Goal: Information Seeking & Learning: Learn about a topic

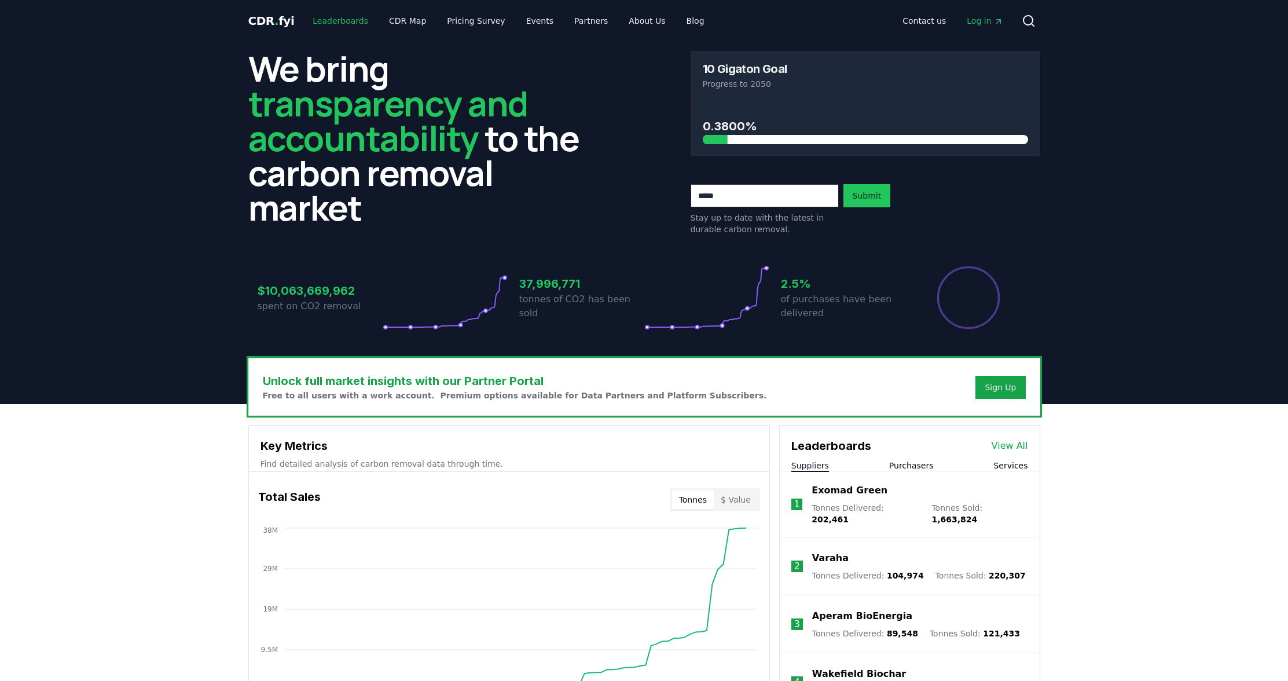
click at [341, 21] on link "Leaderboards" at bounding box center [340, 20] width 74 height 21
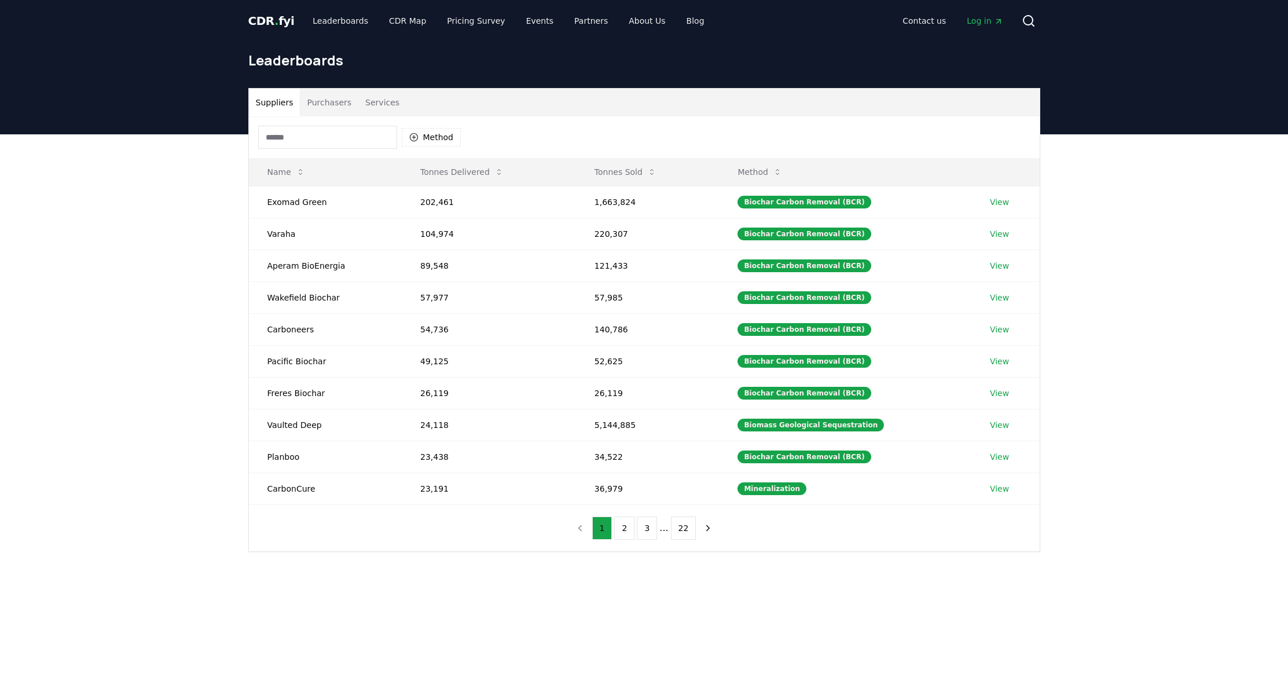
click at [328, 104] on button "Purchasers" at bounding box center [329, 103] width 58 height 28
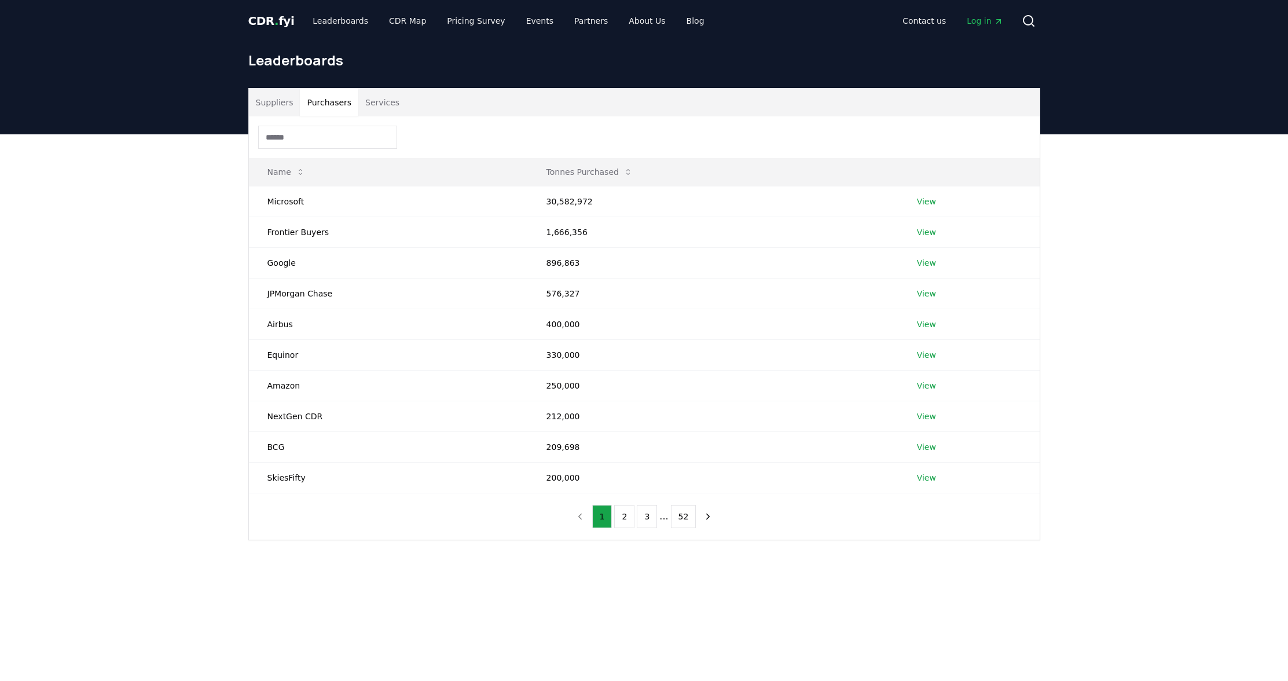
click at [373, 104] on button "Services" at bounding box center [382, 103] width 48 height 28
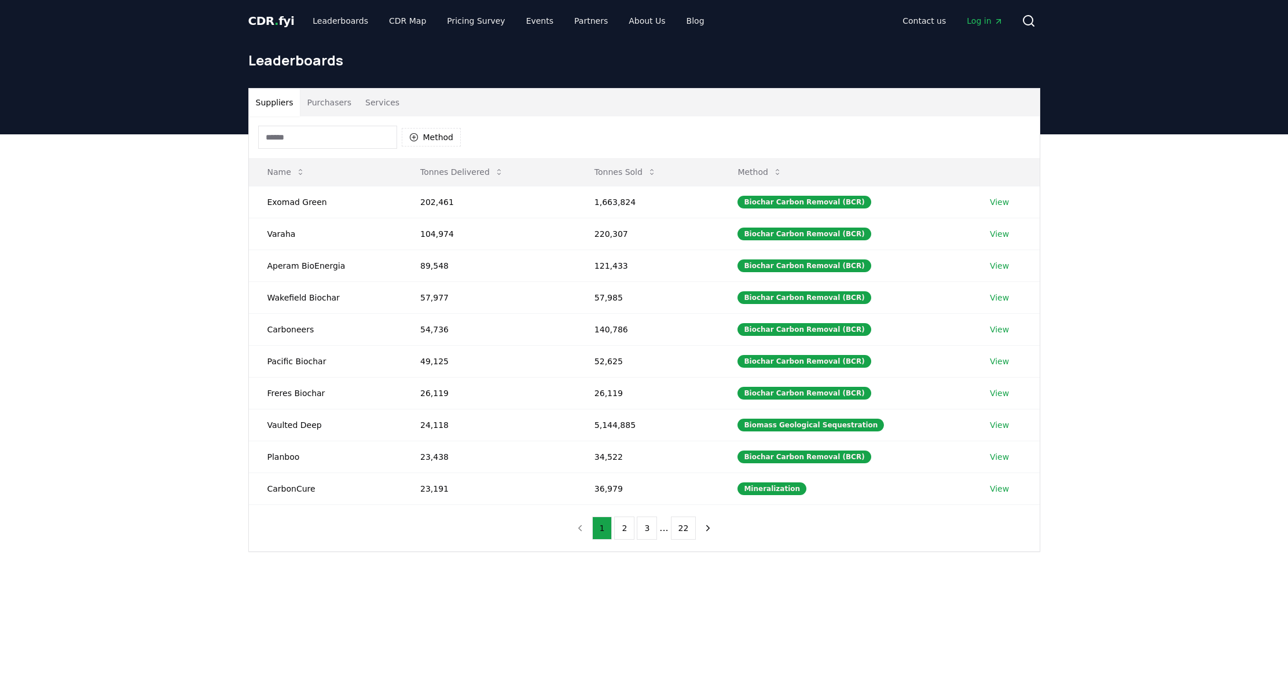
click at [283, 106] on button "Suppliers" at bounding box center [275, 103] width 52 height 28
click at [337, 126] on input at bounding box center [327, 137] width 139 height 23
click at [414, 134] on icon "button" at bounding box center [413, 137] width 8 height 8
click at [414, 134] on icon "button" at bounding box center [413, 137] width 9 height 9
click at [421, 145] on button "Method" at bounding box center [432, 137] width 60 height 19
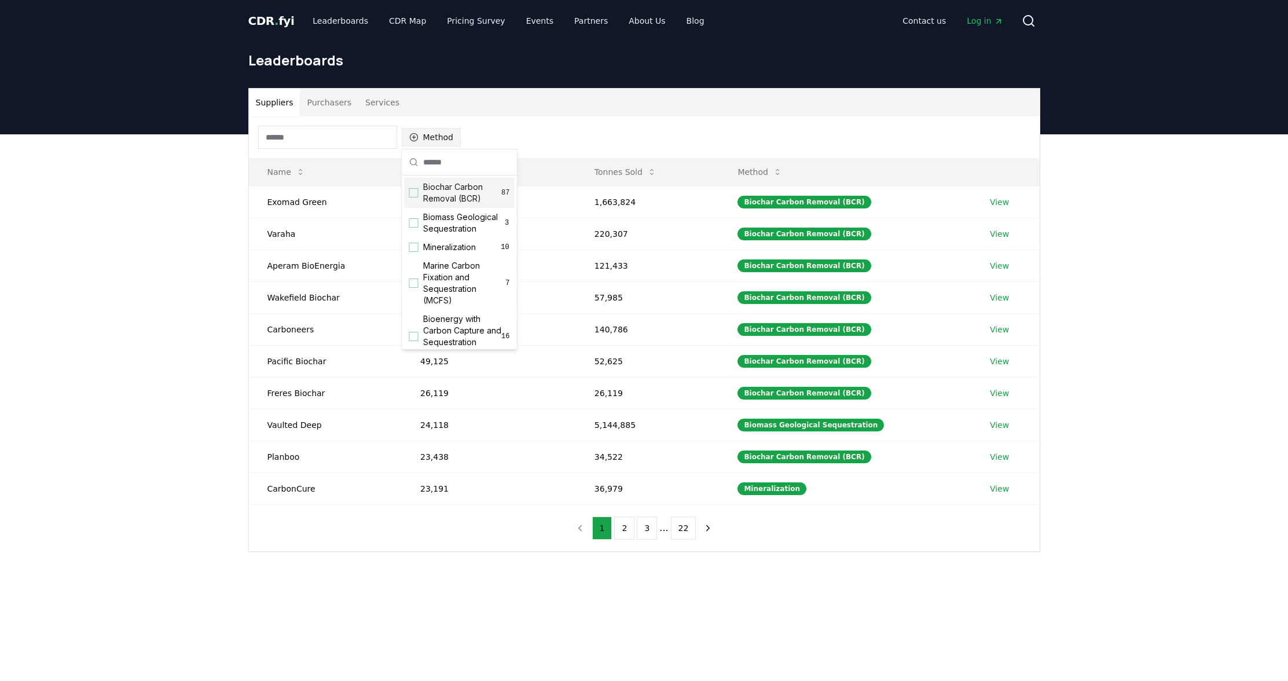
click at [421, 145] on button "Method" at bounding box center [432, 137] width 60 height 19
click at [415, 201] on div "Biochar Carbon Removal (BCR) 87" at bounding box center [460, 193] width 110 height 30
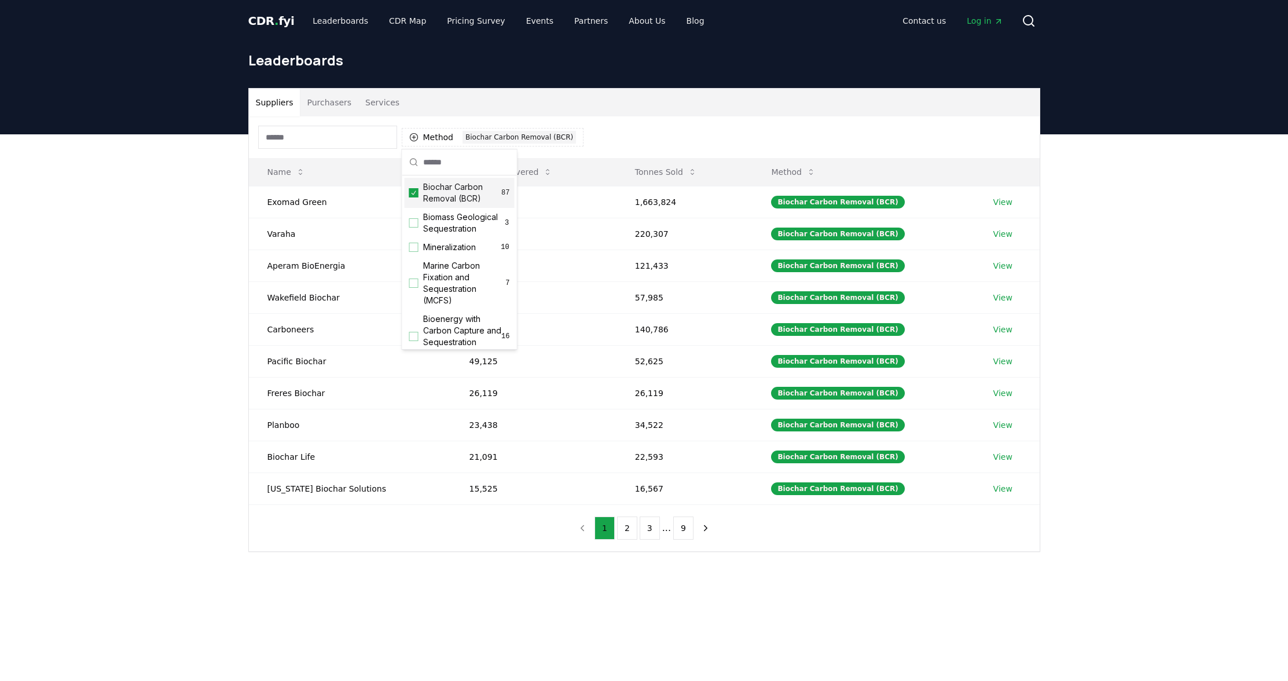
click at [414, 201] on div "Biochar Carbon Removal (BCR) 87" at bounding box center [460, 193] width 110 height 30
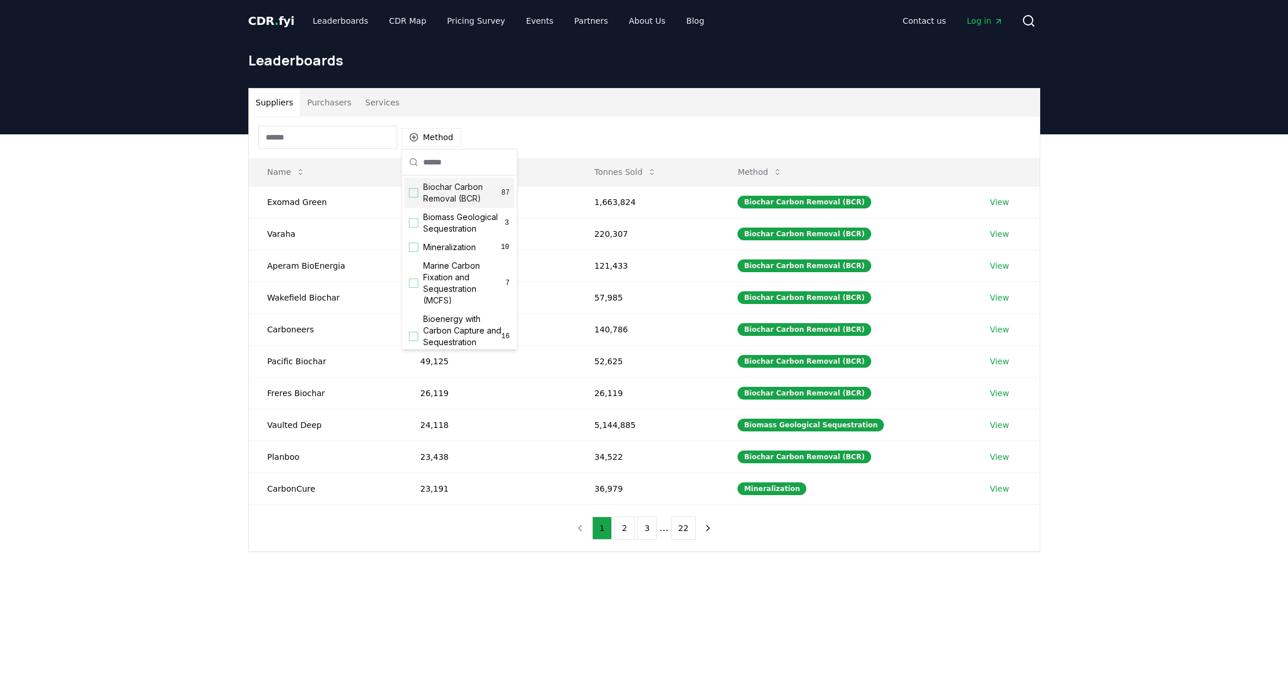
click at [321, 107] on button "Purchasers" at bounding box center [329, 103] width 58 height 28
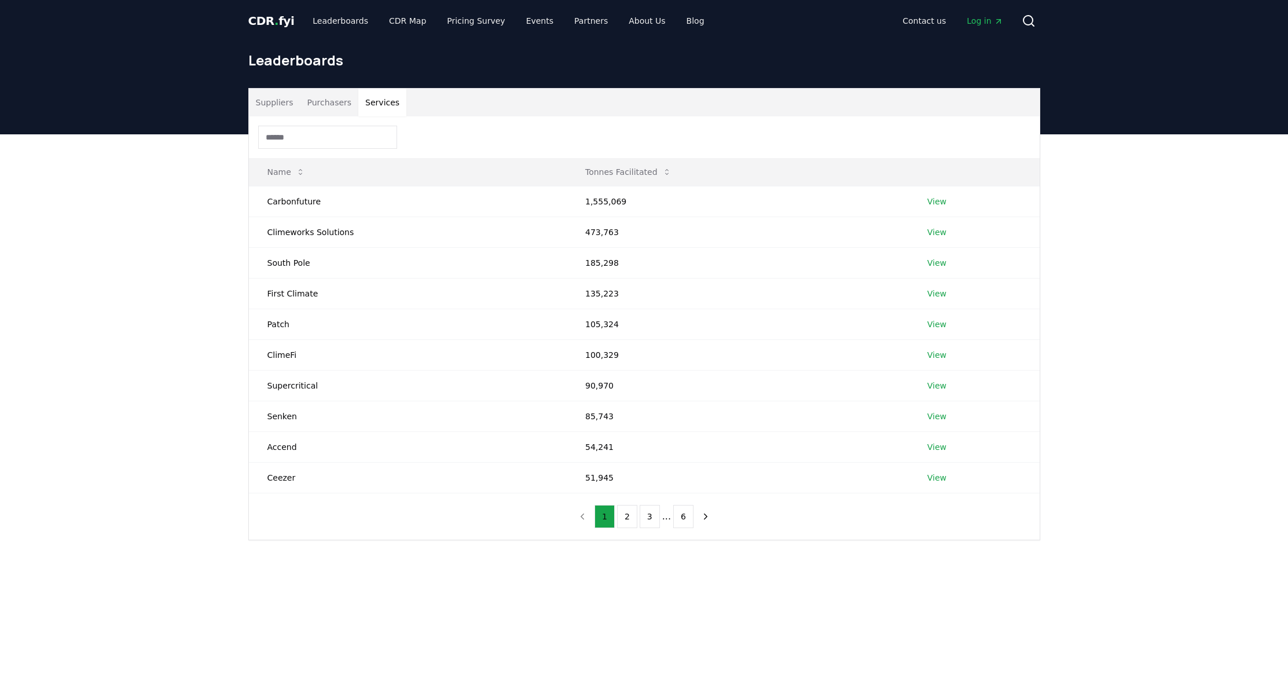
click at [375, 104] on button "Services" at bounding box center [382, 103] width 48 height 28
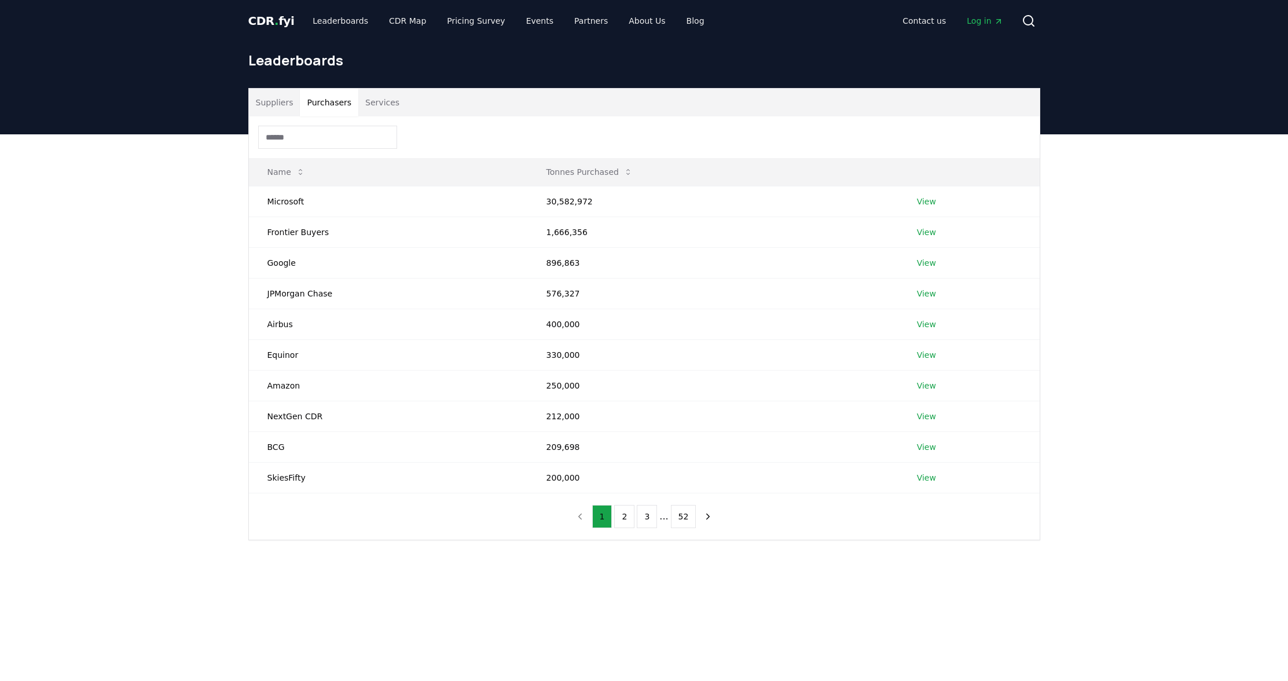
click at [331, 105] on button "Purchasers" at bounding box center [329, 103] width 58 height 28
click at [376, 101] on button "Services" at bounding box center [382, 103] width 48 height 28
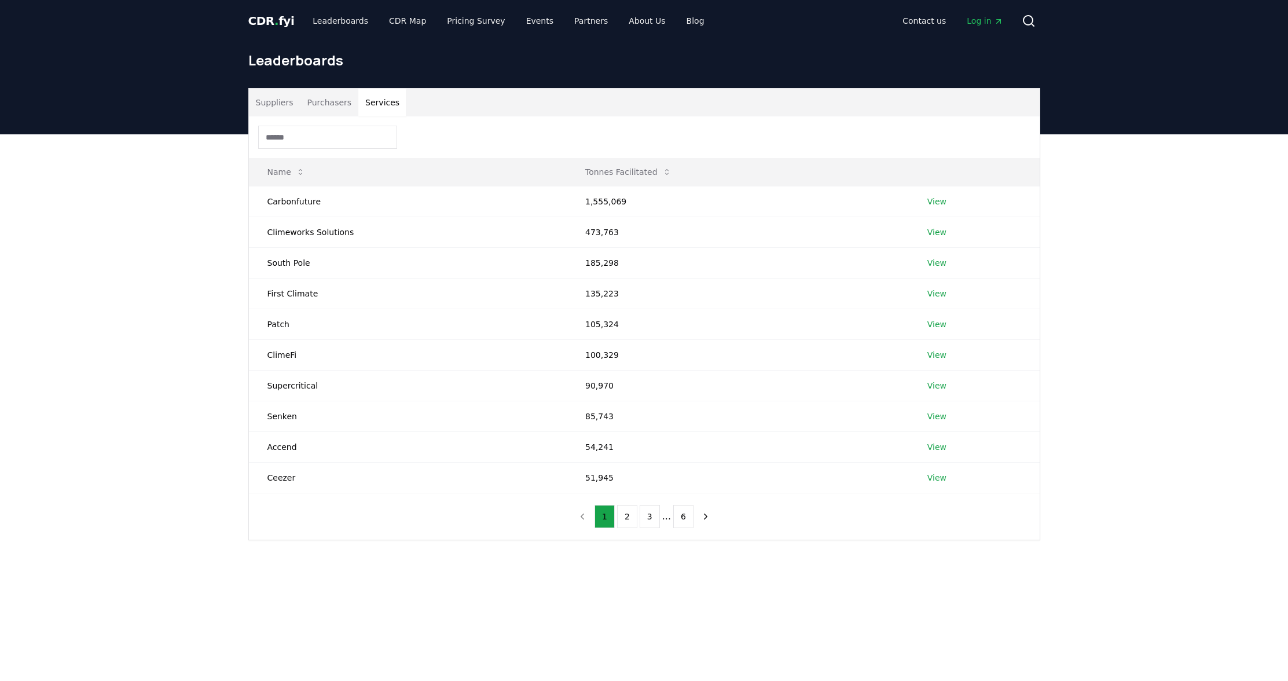
click at [277, 99] on button "Suppliers" at bounding box center [275, 103] width 52 height 28
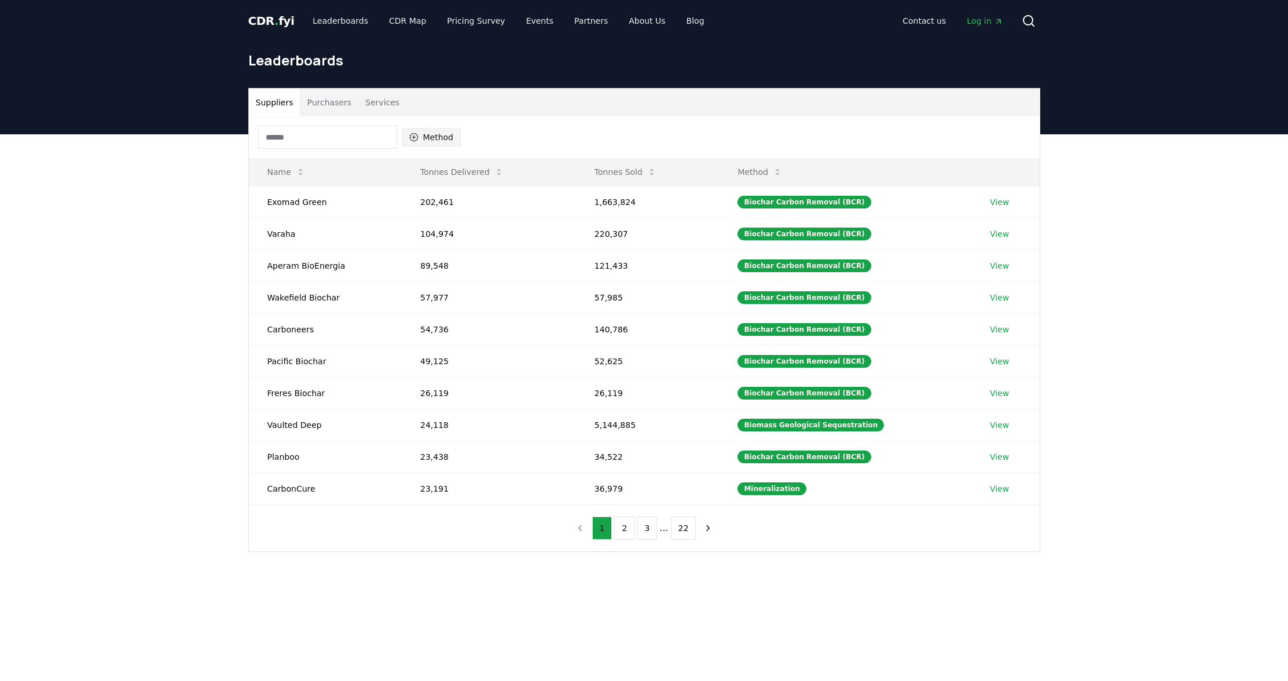
click at [423, 132] on button "Method" at bounding box center [432, 137] width 60 height 19
click at [415, 251] on div "Suggestions" at bounding box center [413, 246] width 9 height 9
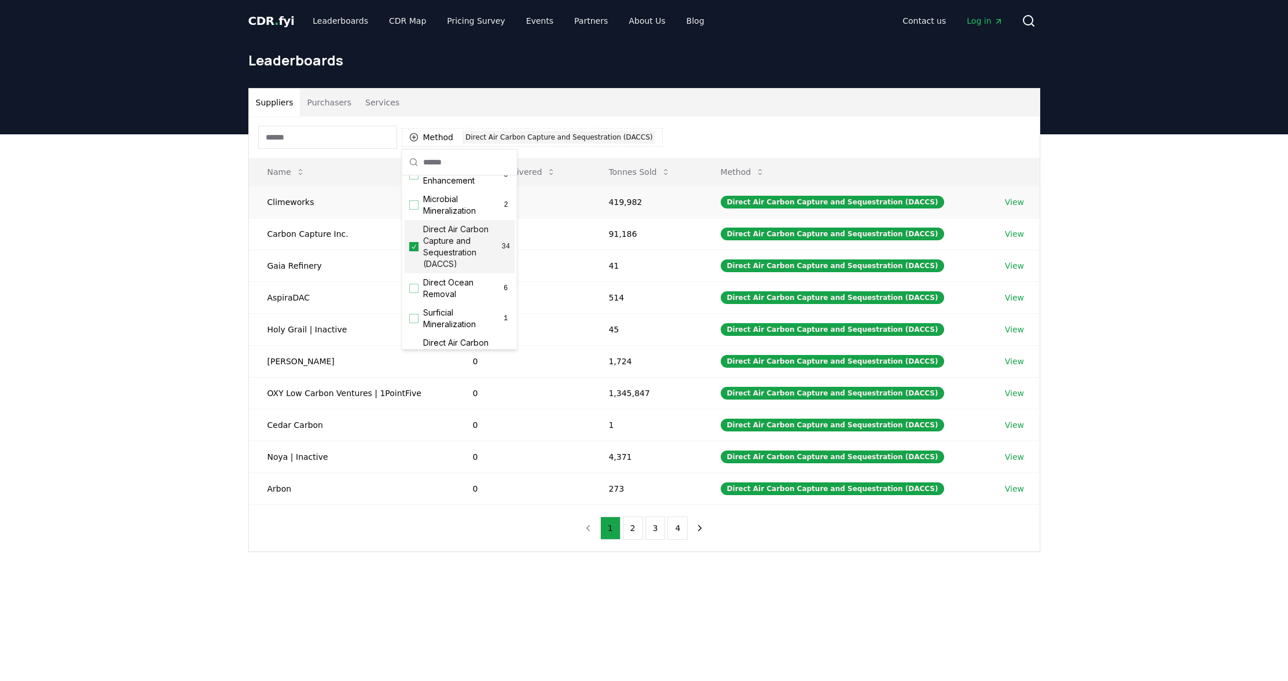
click at [377, 208] on td "Climeworks" at bounding box center [352, 202] width 206 height 32
